Goal: Task Accomplishment & Management: Manage account settings

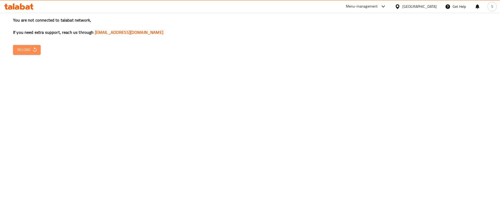
click at [27, 50] on span "Reload" at bounding box center [26, 50] width 19 height 7
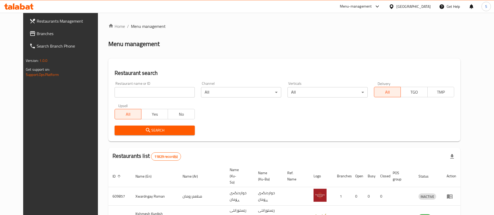
click at [156, 99] on div at bounding box center [247, 107] width 494 height 215
click at [146, 95] on input "search" at bounding box center [155, 92] width 80 height 10
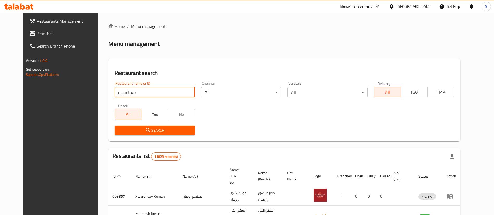
type input "naan taco"
click button "Search" at bounding box center [155, 131] width 80 height 10
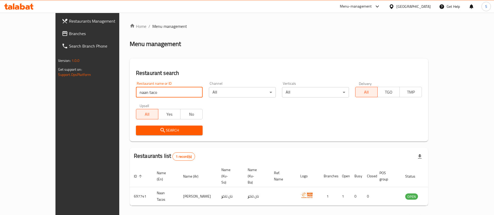
scroll to position [7, 0]
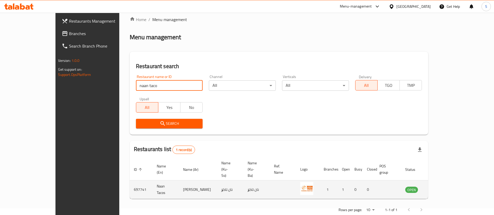
click at [442, 187] on link "enhanced table" at bounding box center [438, 190] width 10 height 6
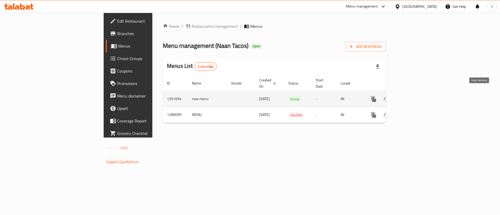
click at [414, 96] on icon "enhanced table" at bounding box center [411, 99] width 6 height 6
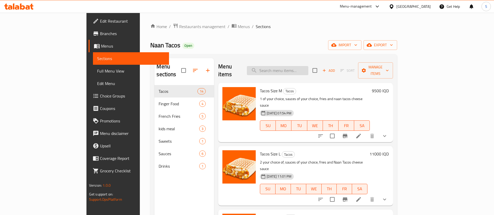
click at [308, 66] on input "search" at bounding box center [277, 70] width 61 height 9
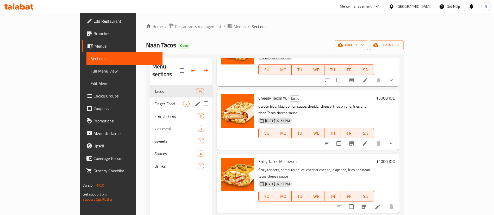
scroll to position [1, 0]
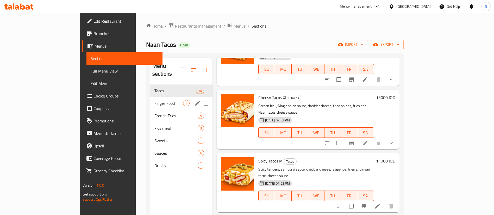
click at [154, 100] on span "Finger Food" at bounding box center [168, 103] width 29 height 6
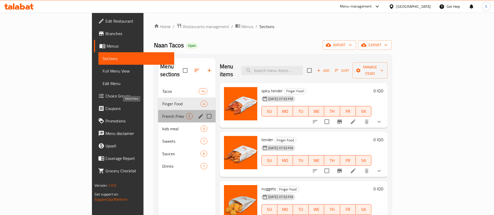
click at [162, 113] on span "French Fries" at bounding box center [174, 116] width 24 height 6
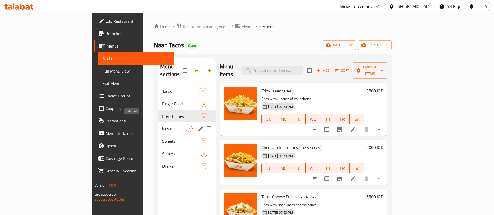
click at [162, 126] on span "kids meal" at bounding box center [174, 129] width 24 height 6
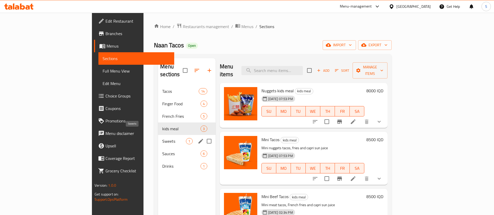
click at [162, 138] on span "Sweets" at bounding box center [174, 141] width 24 height 6
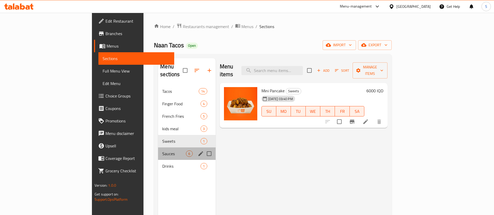
click at [158, 149] on div "Sauces 6" at bounding box center [186, 154] width 57 height 13
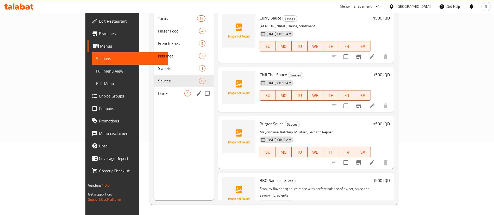
click at [158, 90] on span "Drinks" at bounding box center [171, 93] width 26 height 6
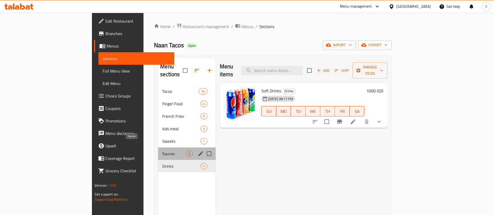
click at [162, 151] on span "Sauces" at bounding box center [174, 154] width 24 height 6
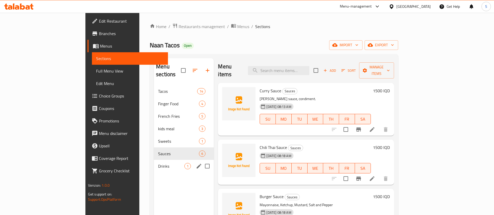
click at [158, 163] on span "Drinks" at bounding box center [171, 166] width 26 height 6
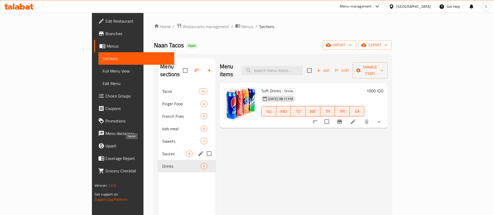
click at [162, 151] on span "Sauces" at bounding box center [174, 154] width 24 height 6
